Goal: Communication & Community: Answer question/provide support

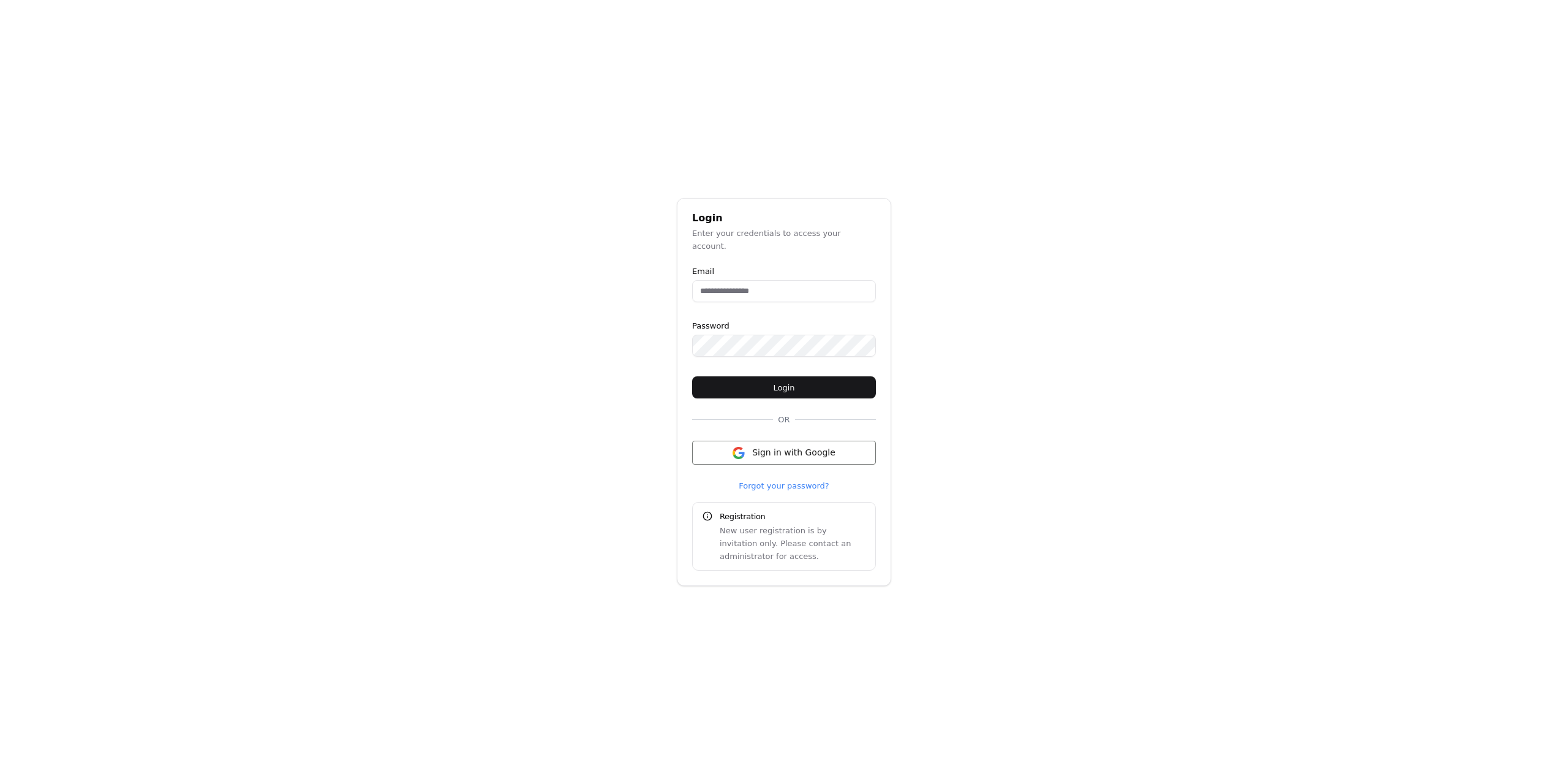
type input "**********"
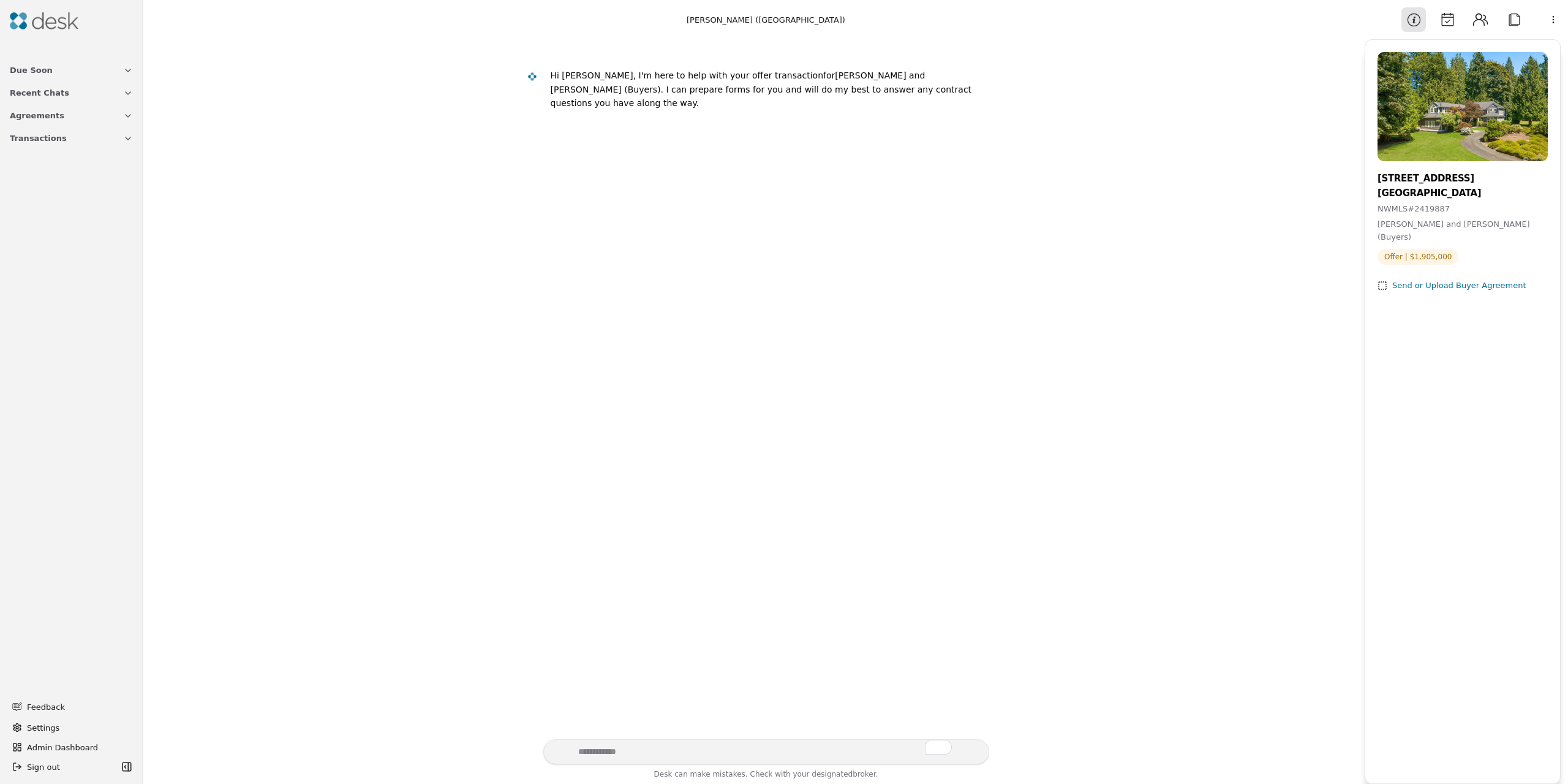
click at [1518, 17] on button "Attach" at bounding box center [1514, 20] width 25 height 25
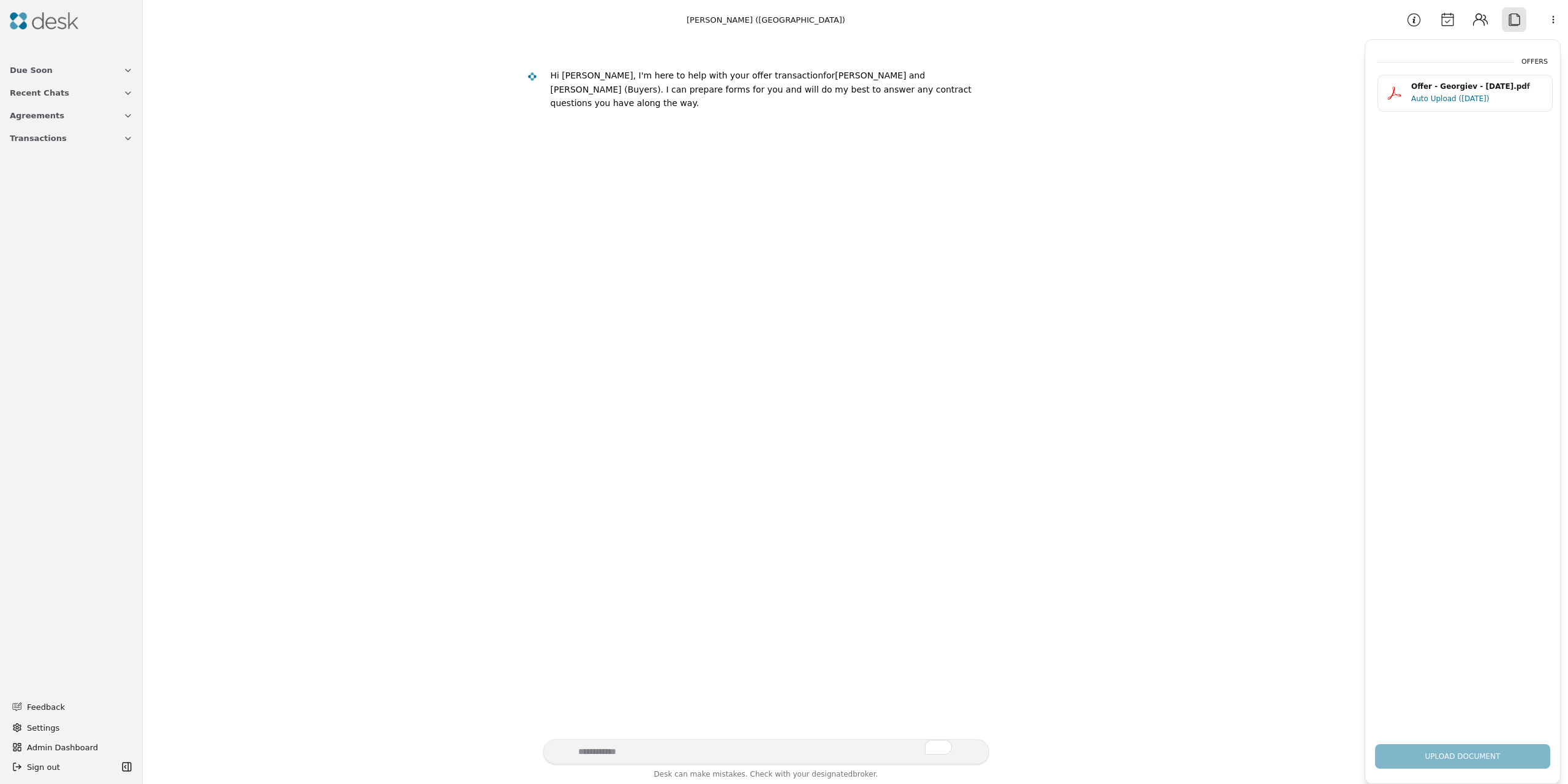
click at [1474, 91] on div "Offer - Georgiev - [DATE].pdf" at bounding box center [1478, 86] width 134 height 12
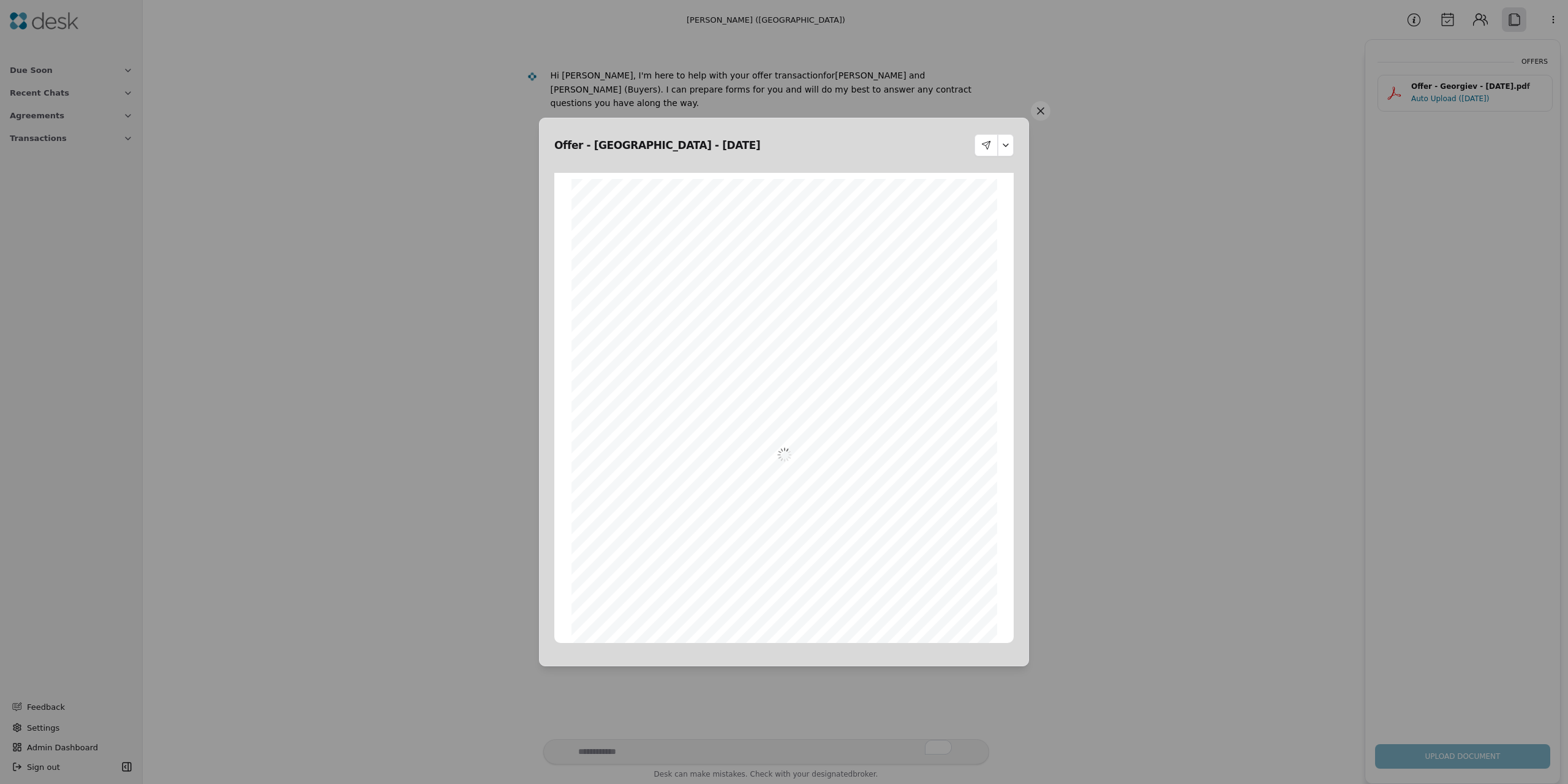
scroll to position [6, 0]
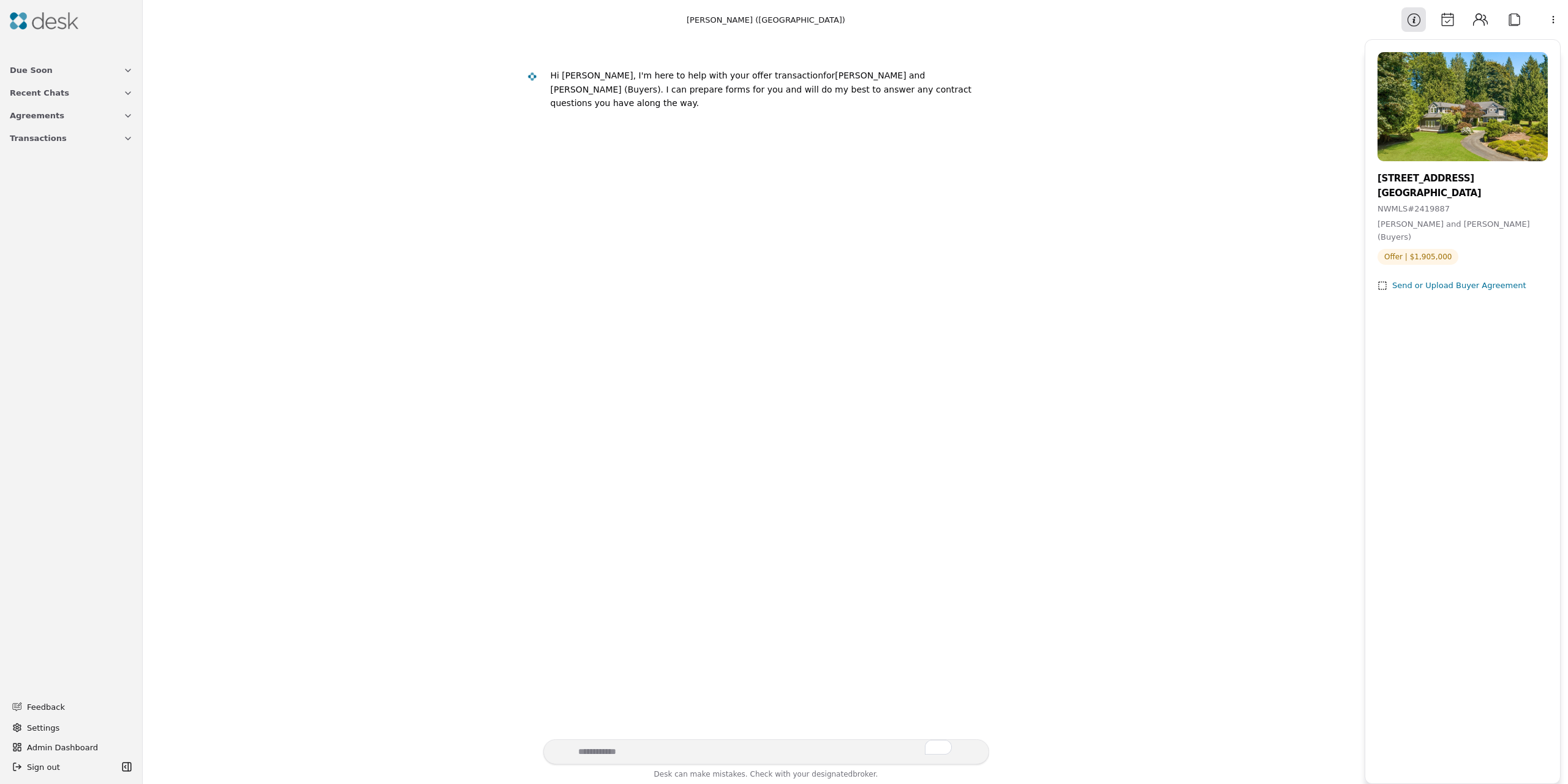
click at [1441, 84] on img at bounding box center [1463, 106] width 171 height 109
click at [1510, 27] on button "Attach" at bounding box center [1514, 20] width 25 height 25
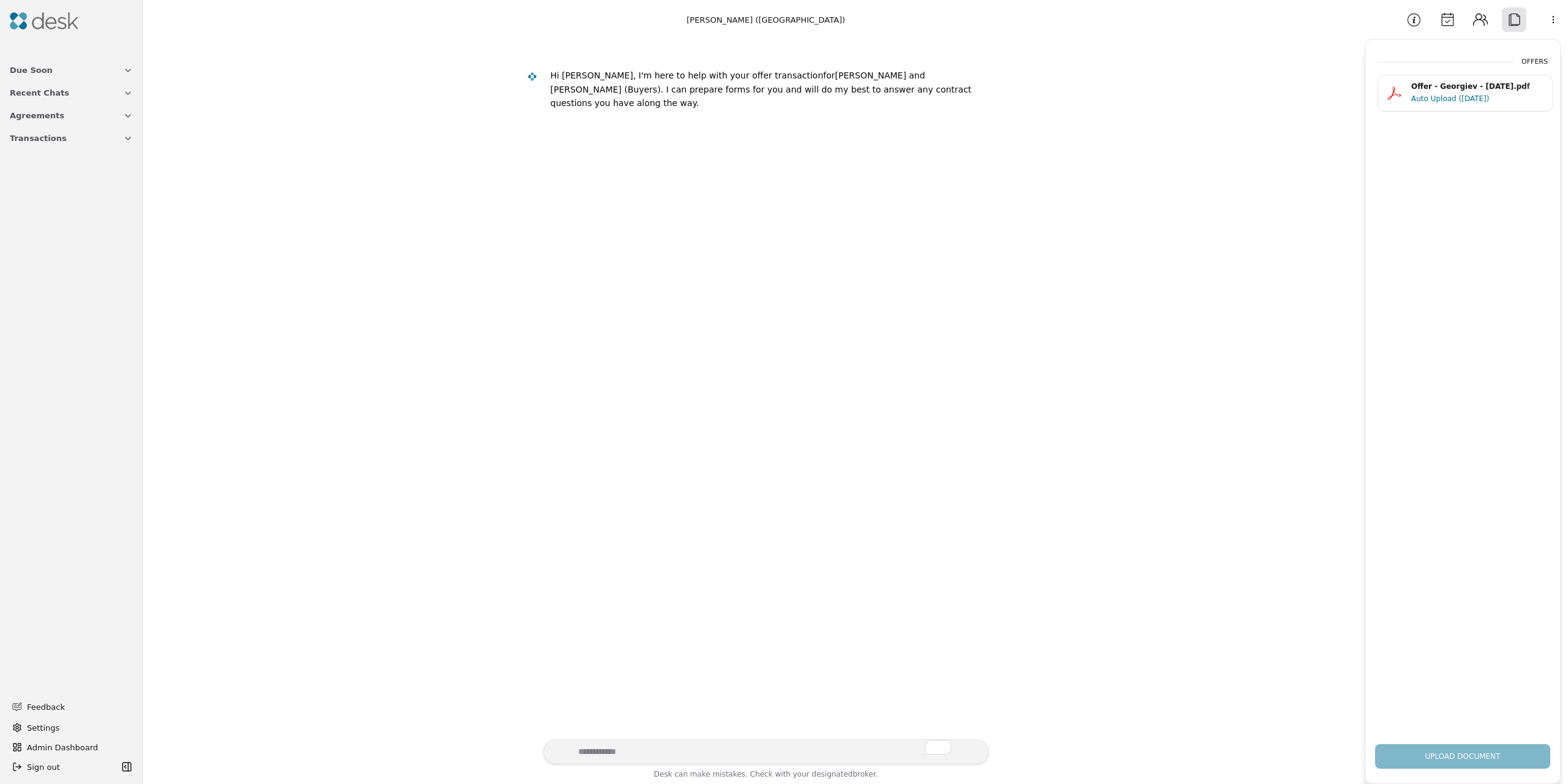
click at [1448, 97] on div "Auto Upload ([DATE])" at bounding box center [1478, 99] width 134 height 12
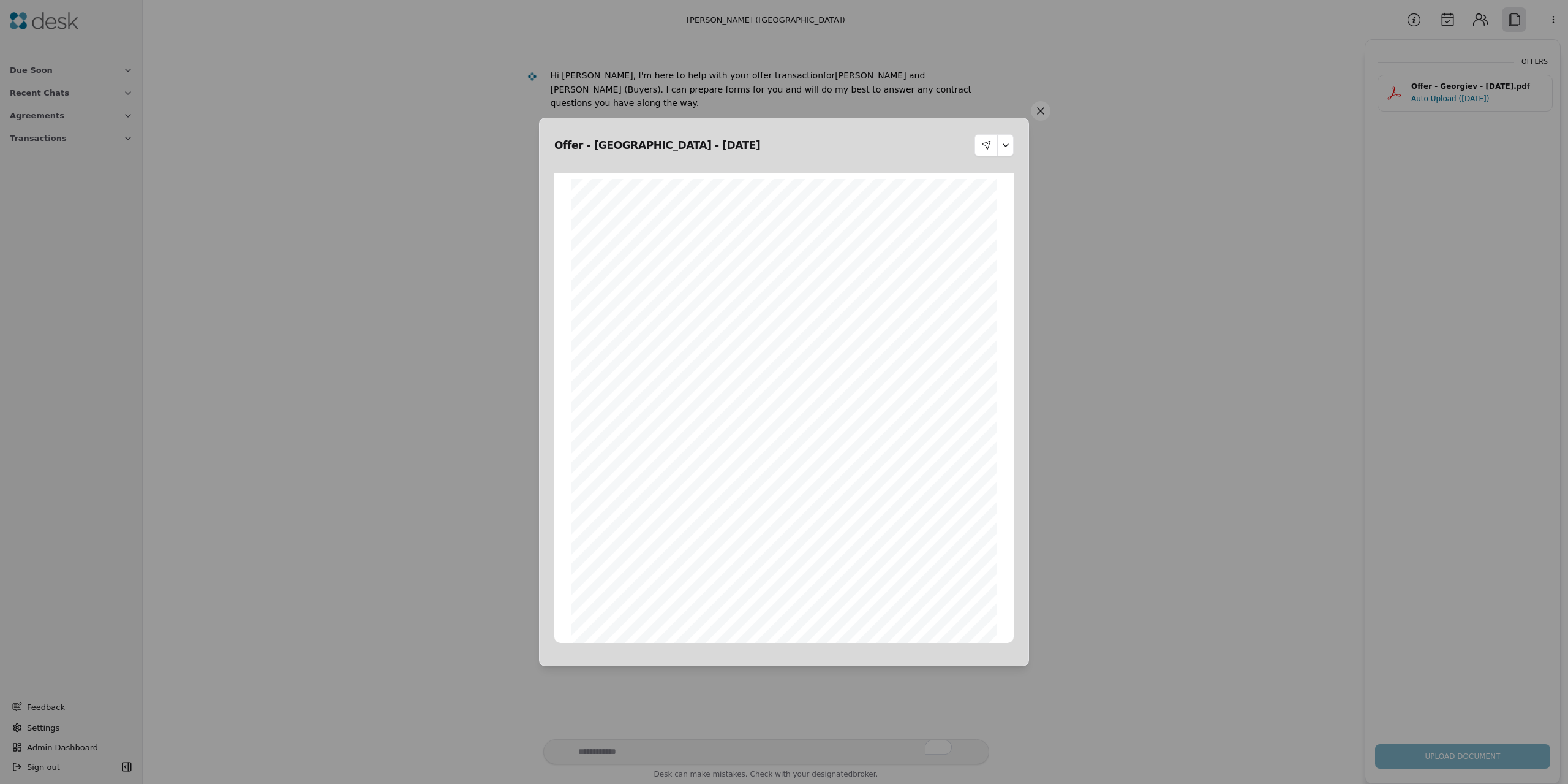
scroll to position [6, 0]
